Goal: Task Accomplishment & Management: Complete application form

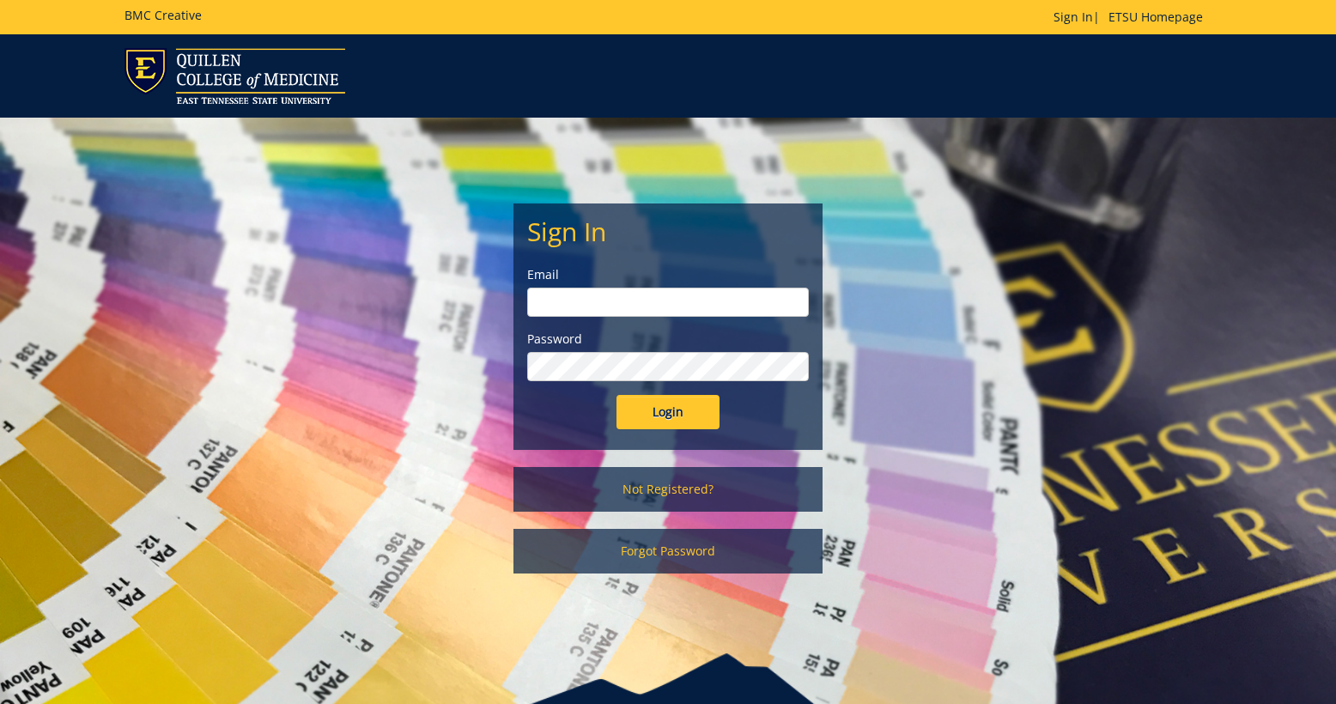
type input "[EMAIL_ADDRESS][DOMAIN_NAME]"
click at [640, 410] on input "Login" at bounding box center [667, 412] width 103 height 34
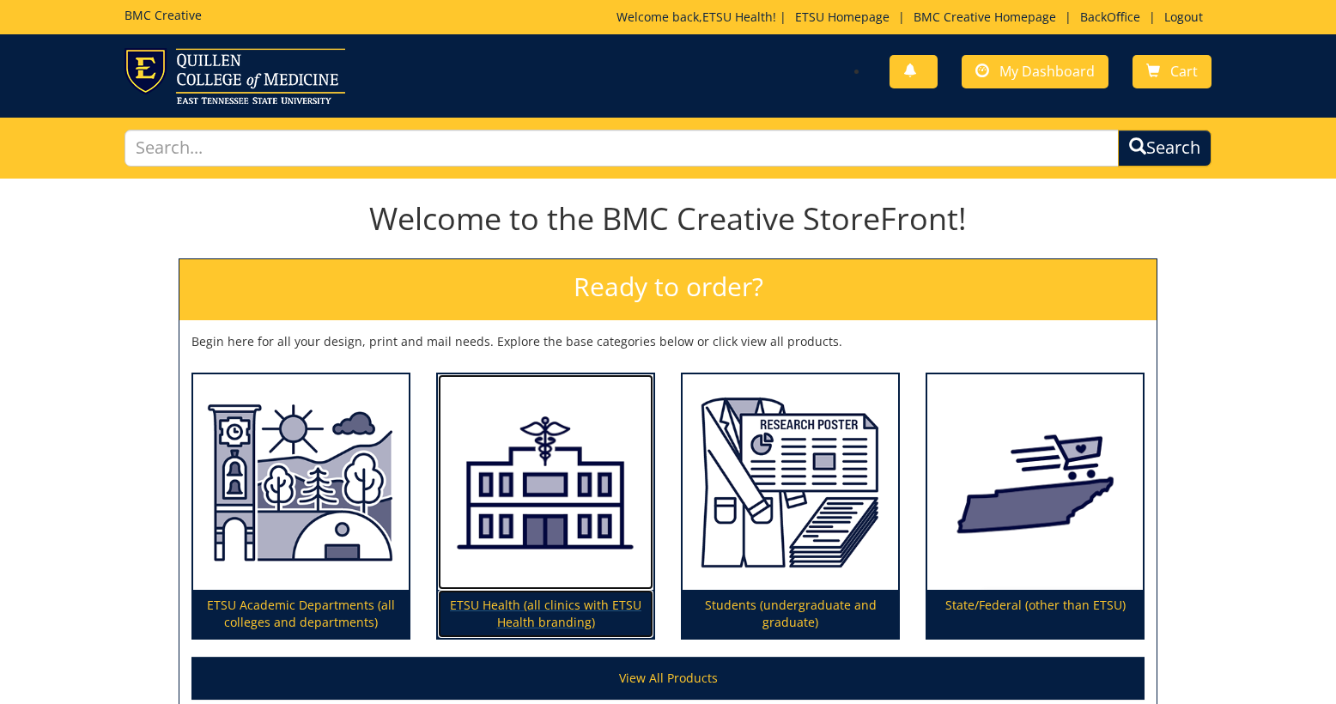
click at [549, 525] on img at bounding box center [545, 482] width 215 height 216
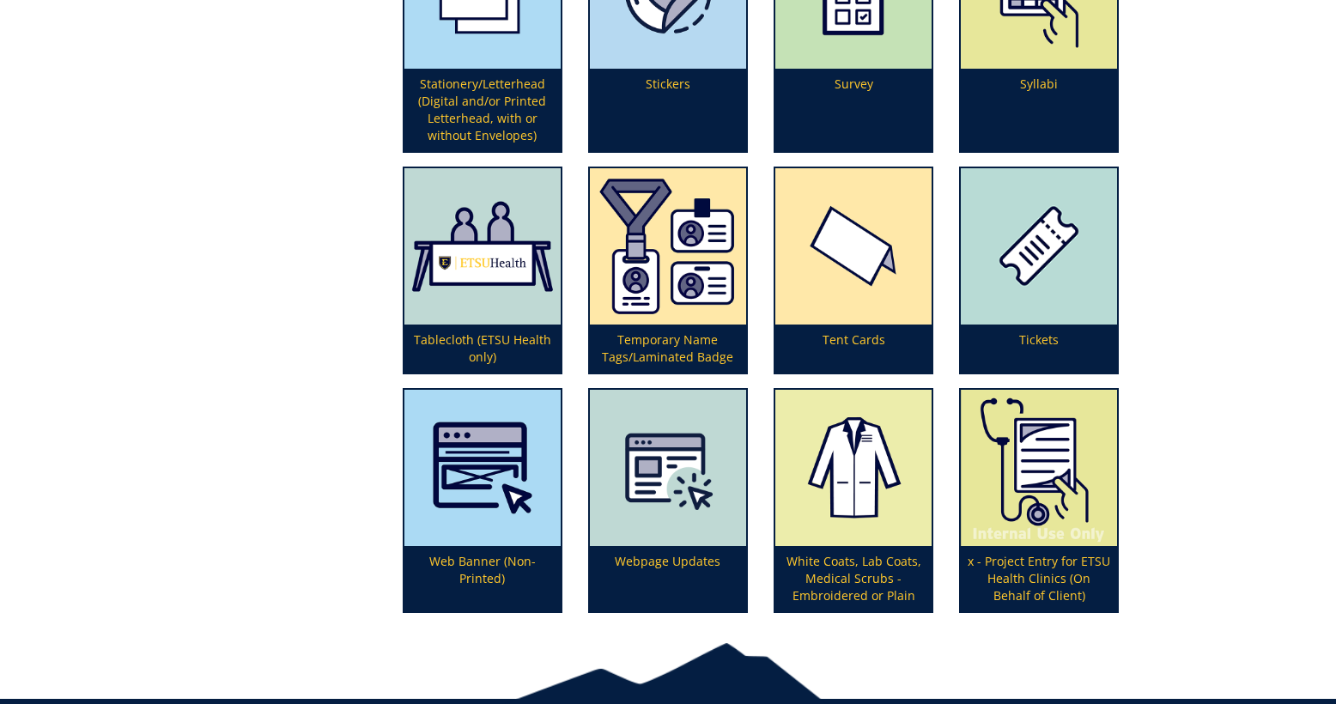
scroll to position [4972, 0]
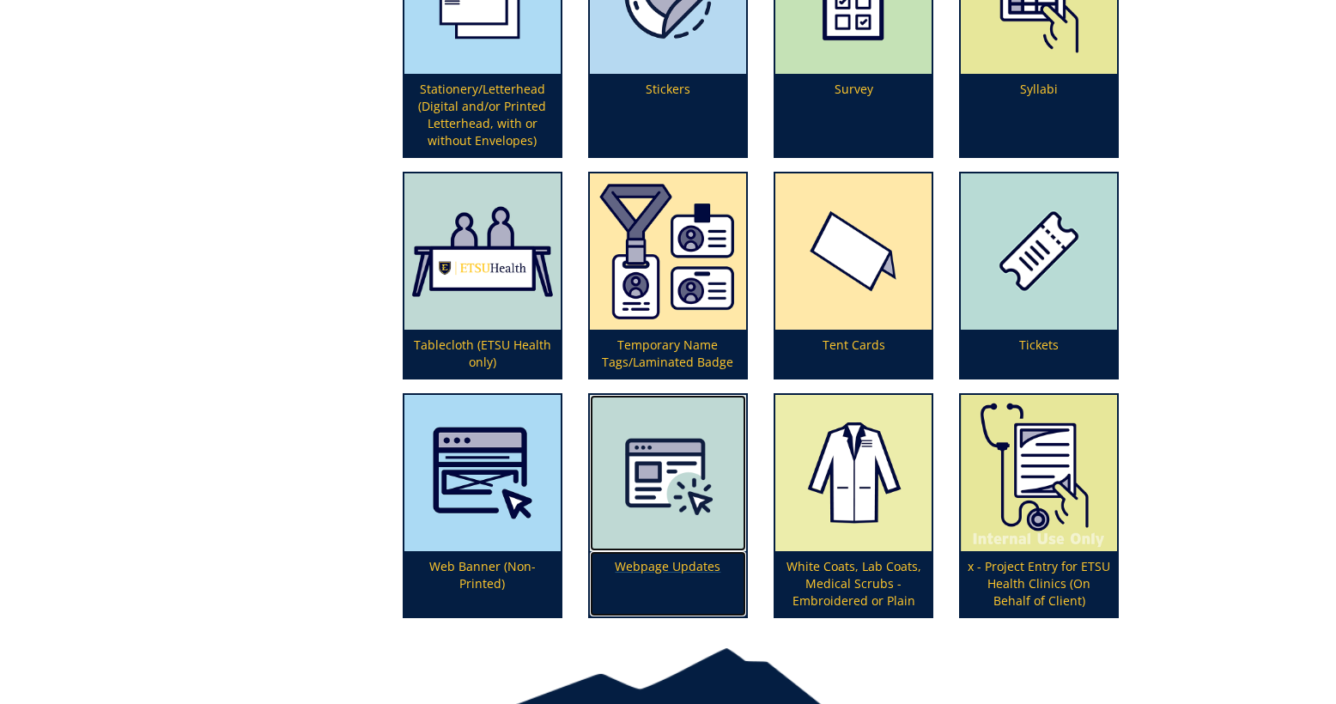
click at [651, 519] on img at bounding box center [668, 473] width 156 height 156
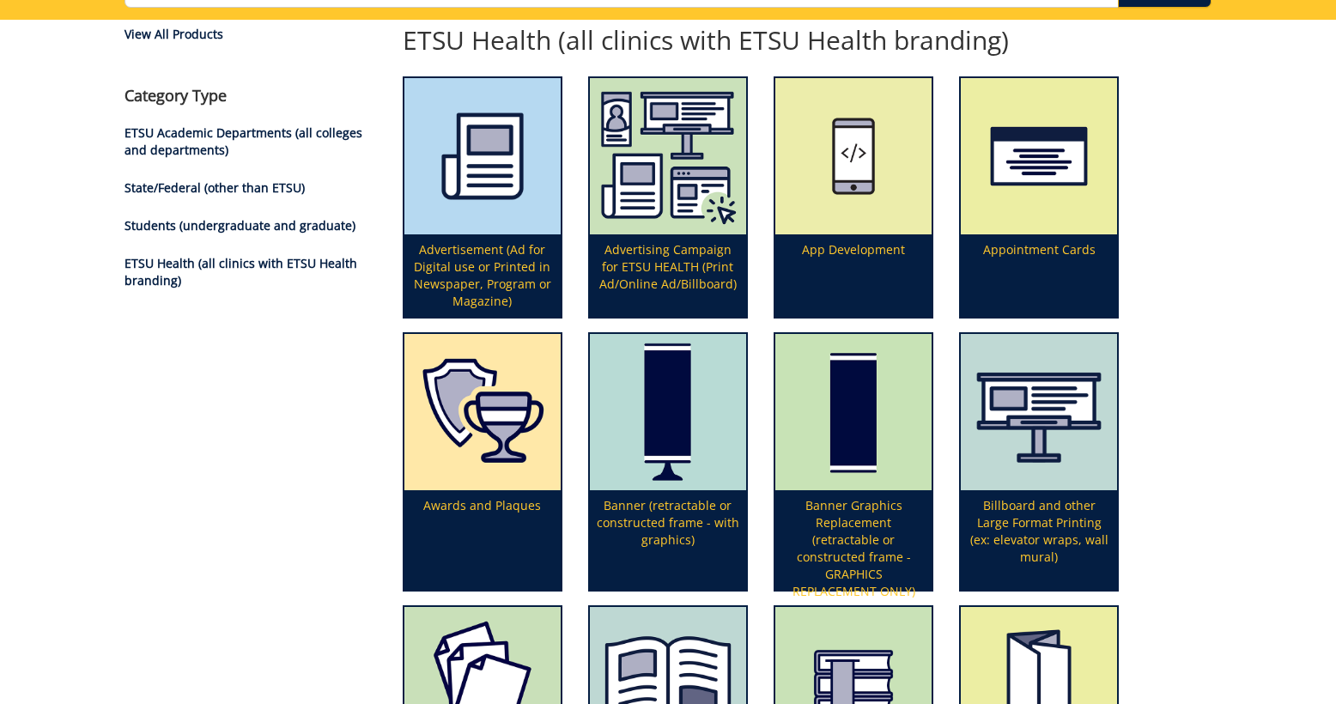
scroll to position [0, 0]
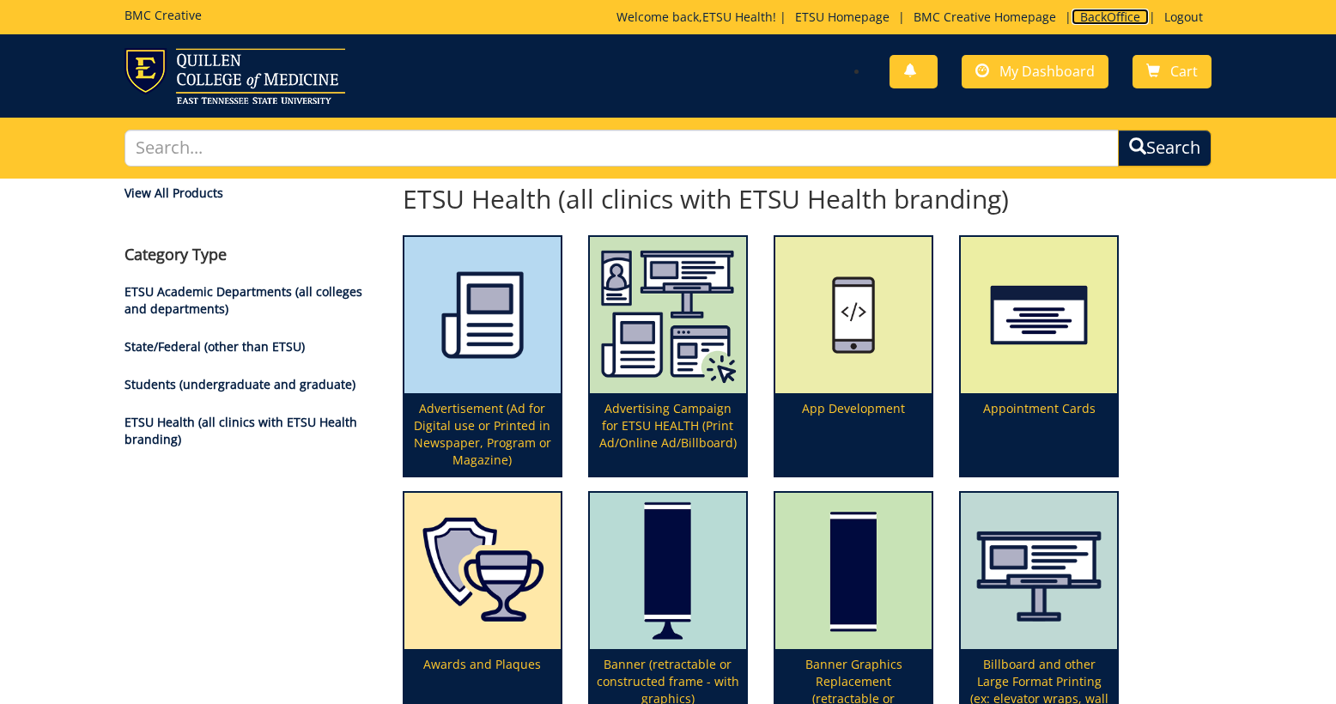
click at [1096, 16] on link "BackOffice" at bounding box center [1109, 17] width 77 height 16
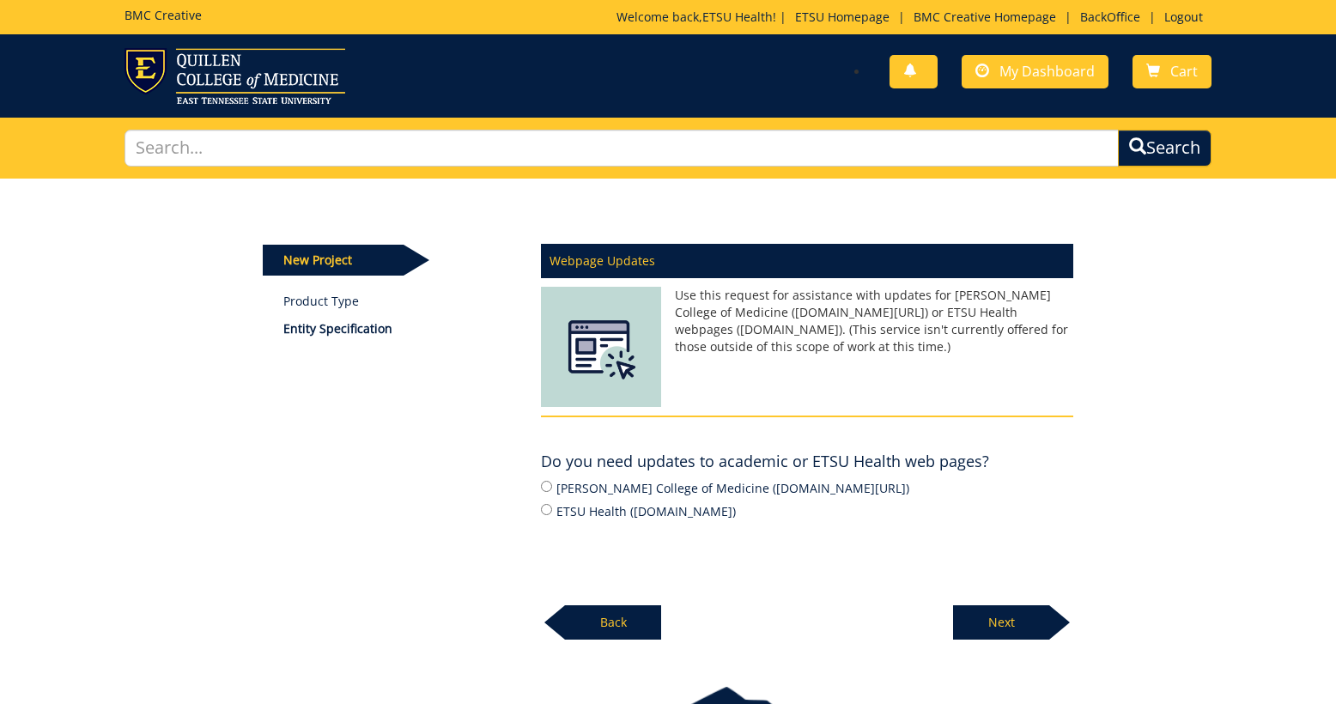
click at [553, 488] on label "Quillen College of Medicine (ETSU.edu/COM)" at bounding box center [807, 487] width 532 height 19
click at [552, 488] on input "Quillen College of Medicine (ETSU.edu/COM)" at bounding box center [546, 486] width 11 height 11
radio input "true"
click at [998, 622] on p "Next" at bounding box center [1001, 622] width 96 height 34
